Goal: Task Accomplishment & Management: Use online tool/utility

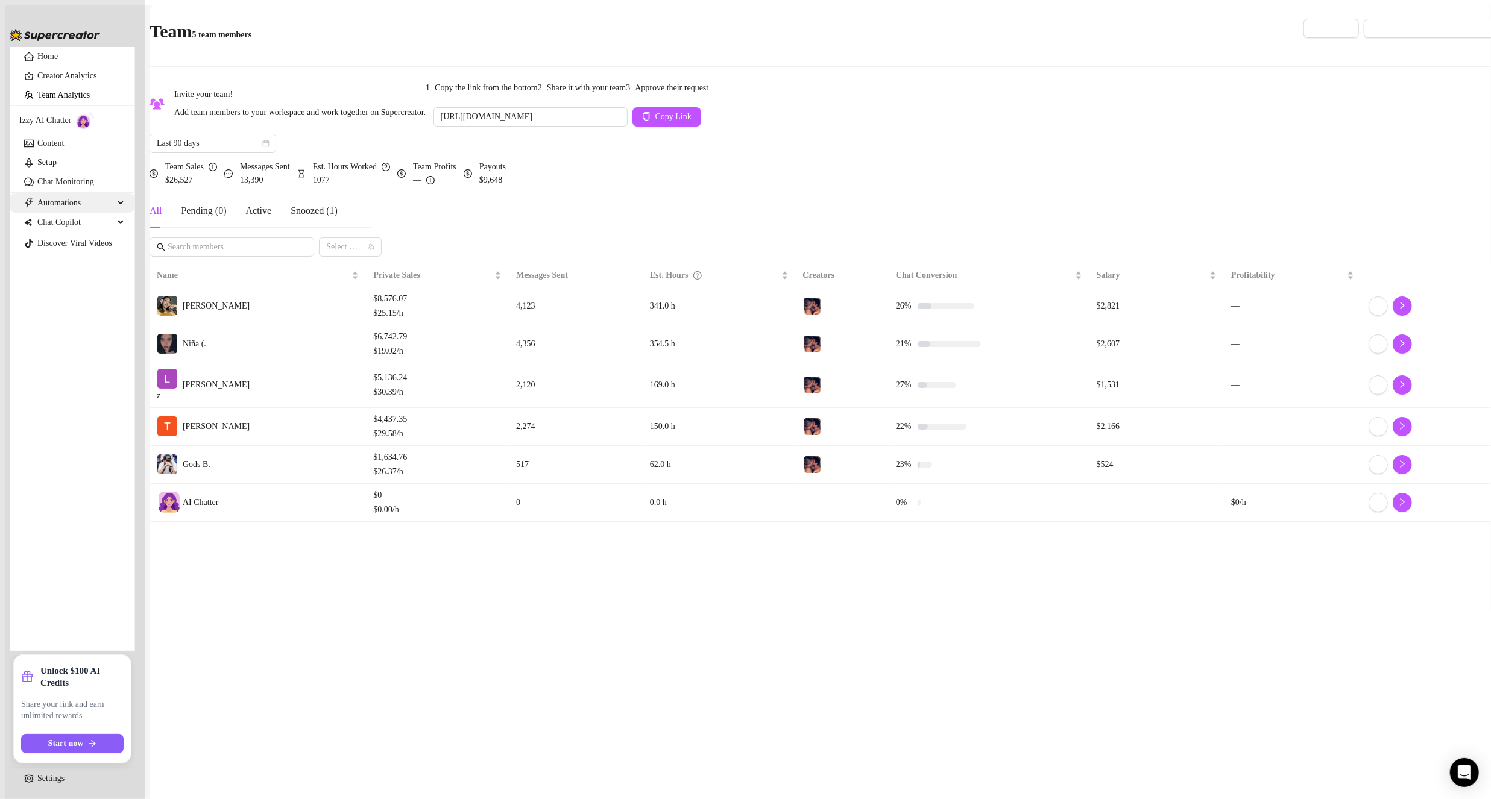
drag, startPoint x: 75, startPoint y: 235, endPoint x: 91, endPoint y: 241, distance: 16.8
click at [75, 213] on span "Automations" at bounding box center [75, 203] width 77 height 19
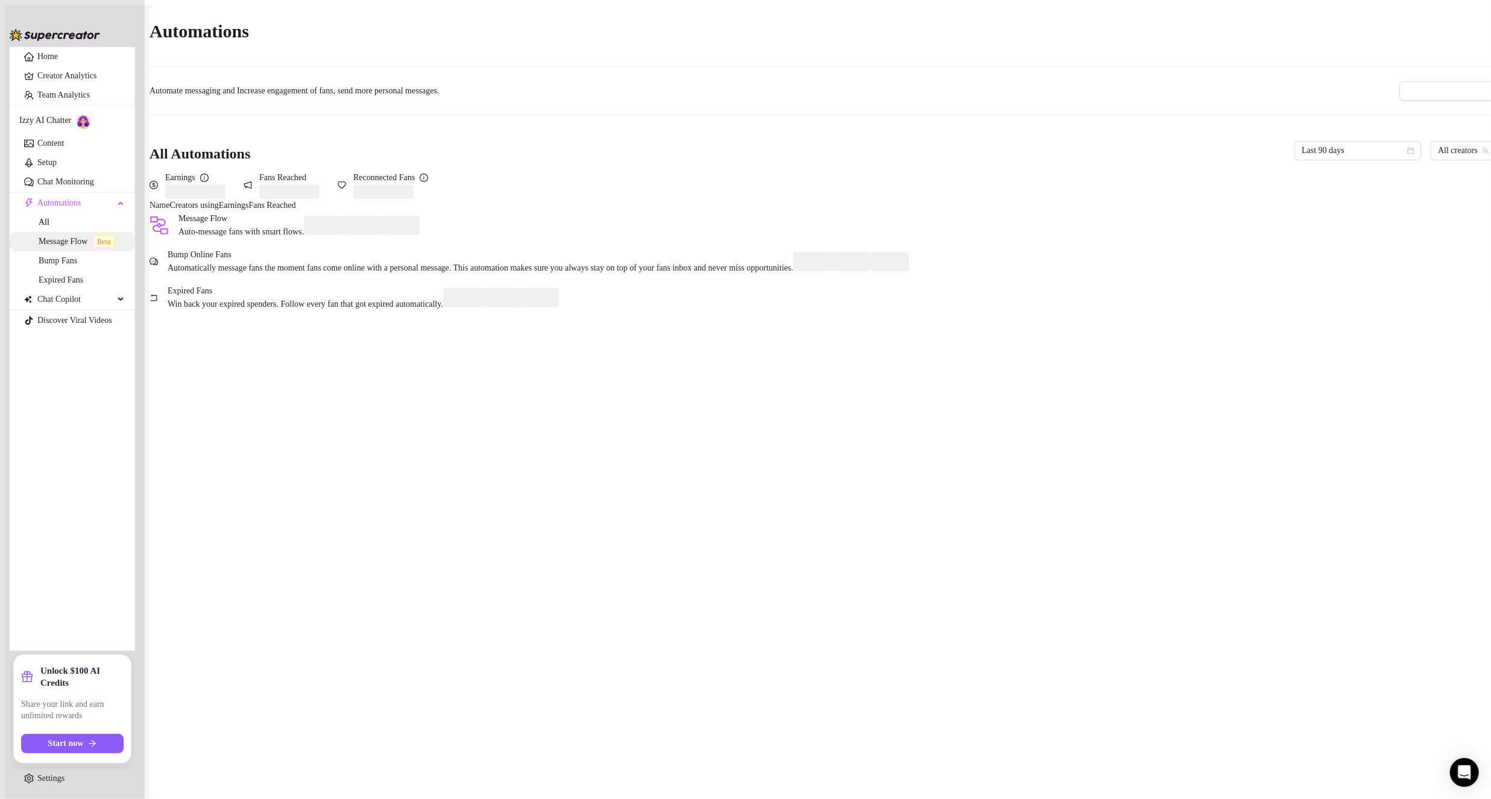
click at [78, 246] on link "Message Flow Beta" at bounding box center [79, 241] width 81 height 9
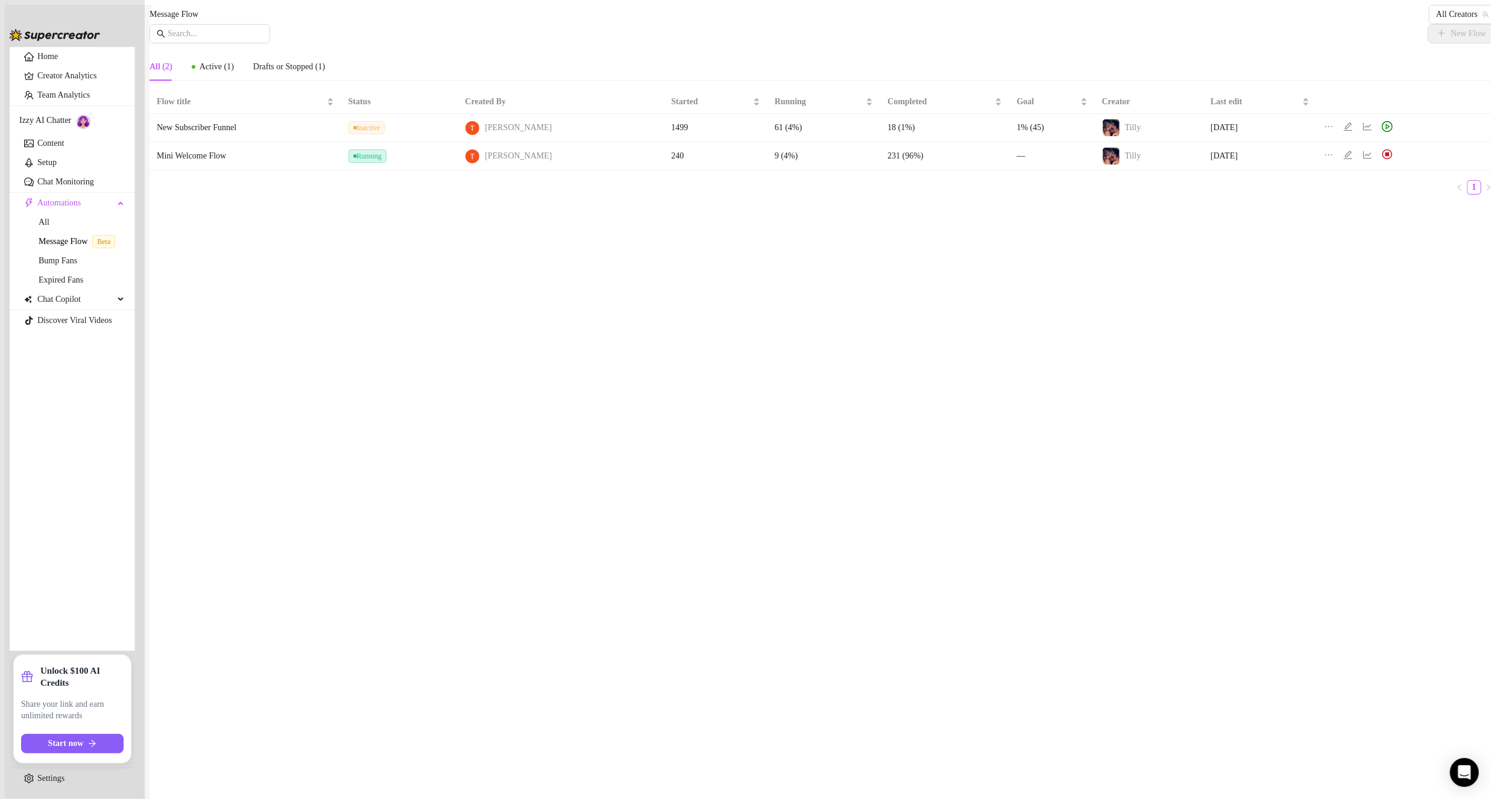
click at [1362, 160] on icon "line-chart" at bounding box center [1367, 155] width 10 height 10
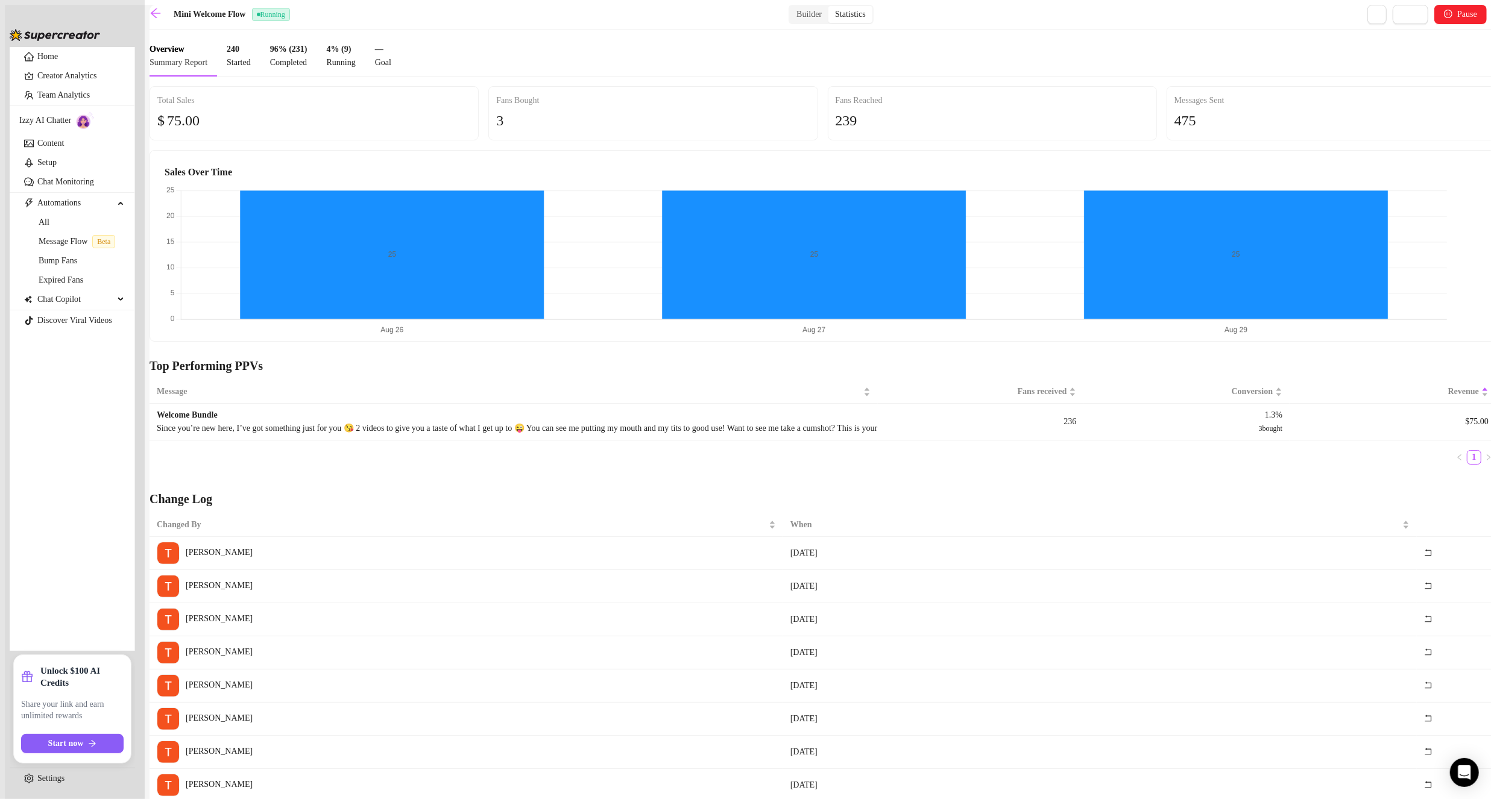
drag, startPoint x: 513, startPoint y: 180, endPoint x: 520, endPoint y: 181, distance: 6.7
click at [1444, 18] on icon "pause-circle" at bounding box center [1448, 14] width 8 height 8
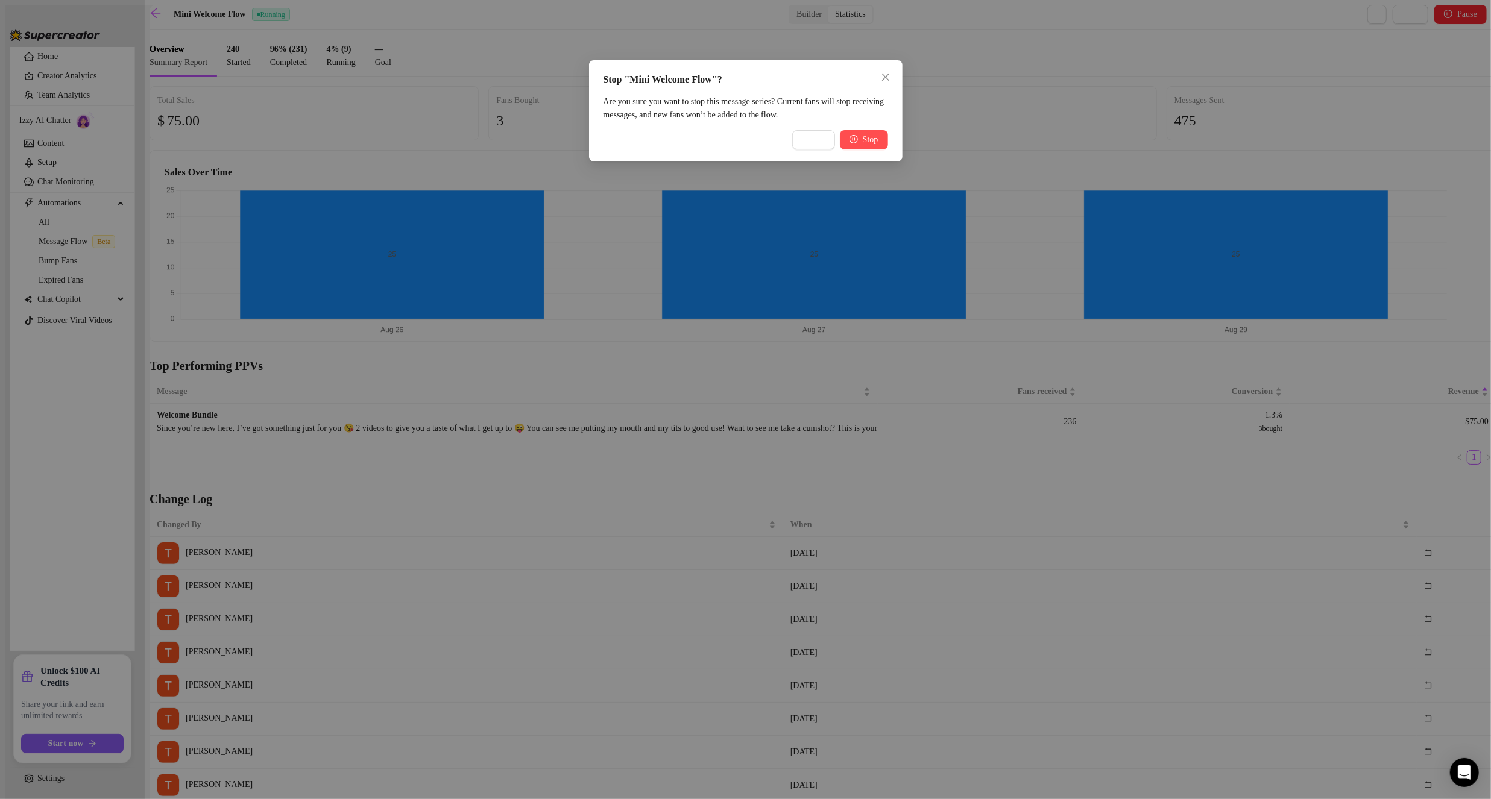
click at [864, 145] on span "Stop" at bounding box center [871, 140] width 16 height 10
